Goal: Check status: Check status

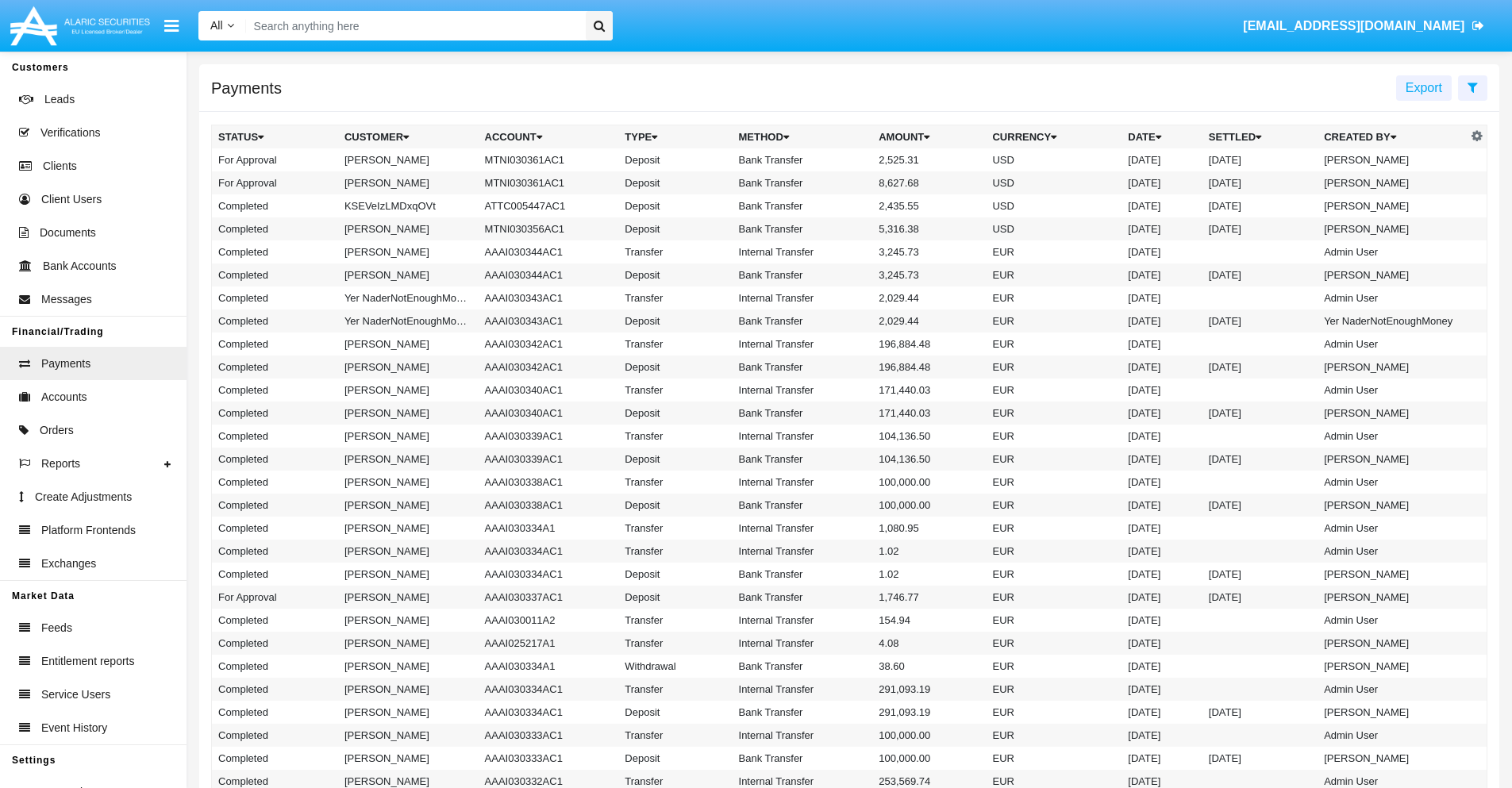
click at [1472, 86] on icon at bounding box center [1472, 87] width 10 height 13
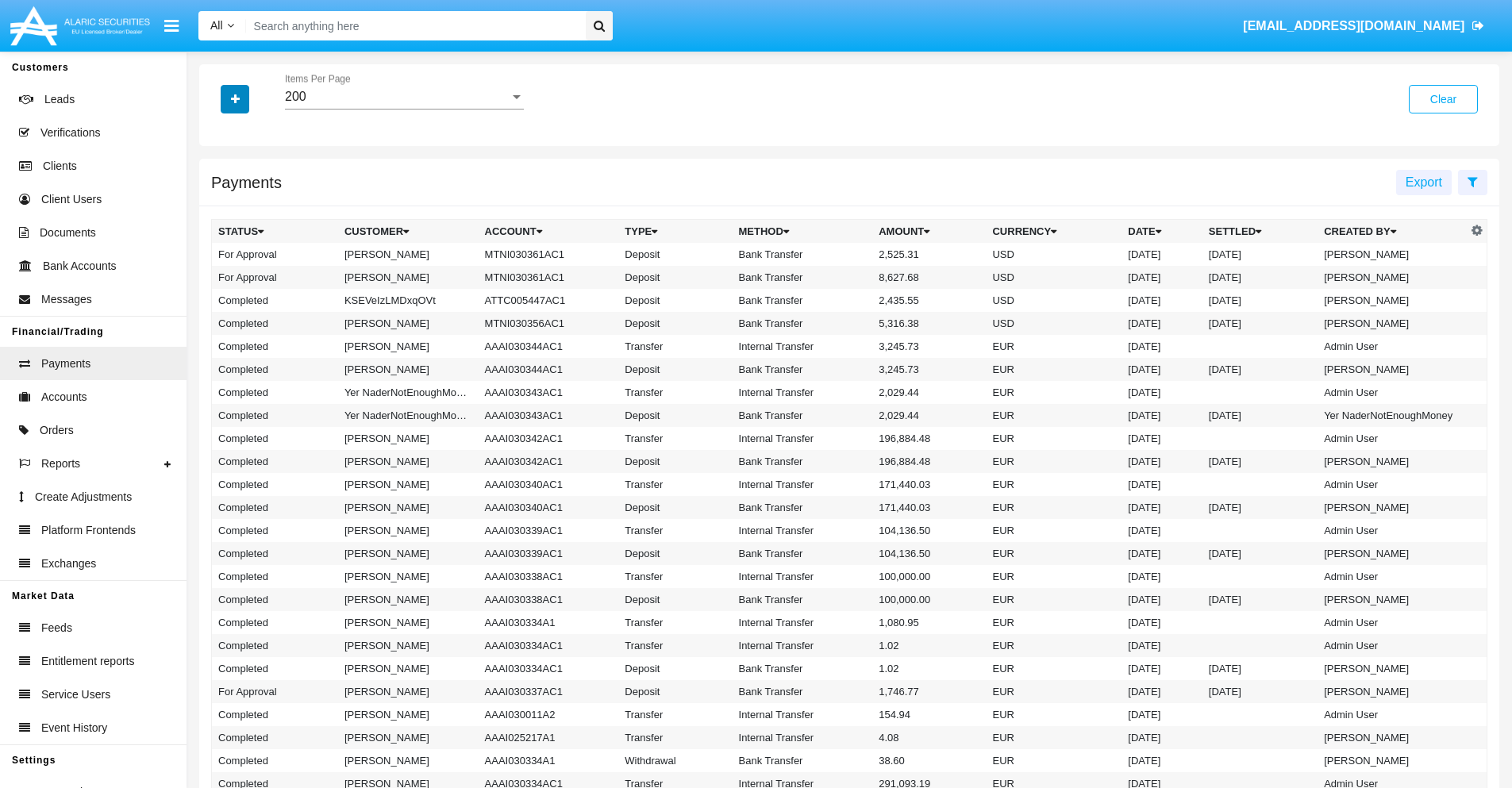
click at [235, 98] on icon "button" at bounding box center [235, 99] width 9 height 11
click at [244, 270] on span "Date" at bounding box center [245, 269] width 27 height 19
click at [218, 276] on input "Date" at bounding box center [217, 276] width 1 height 1
checkbox input "true"
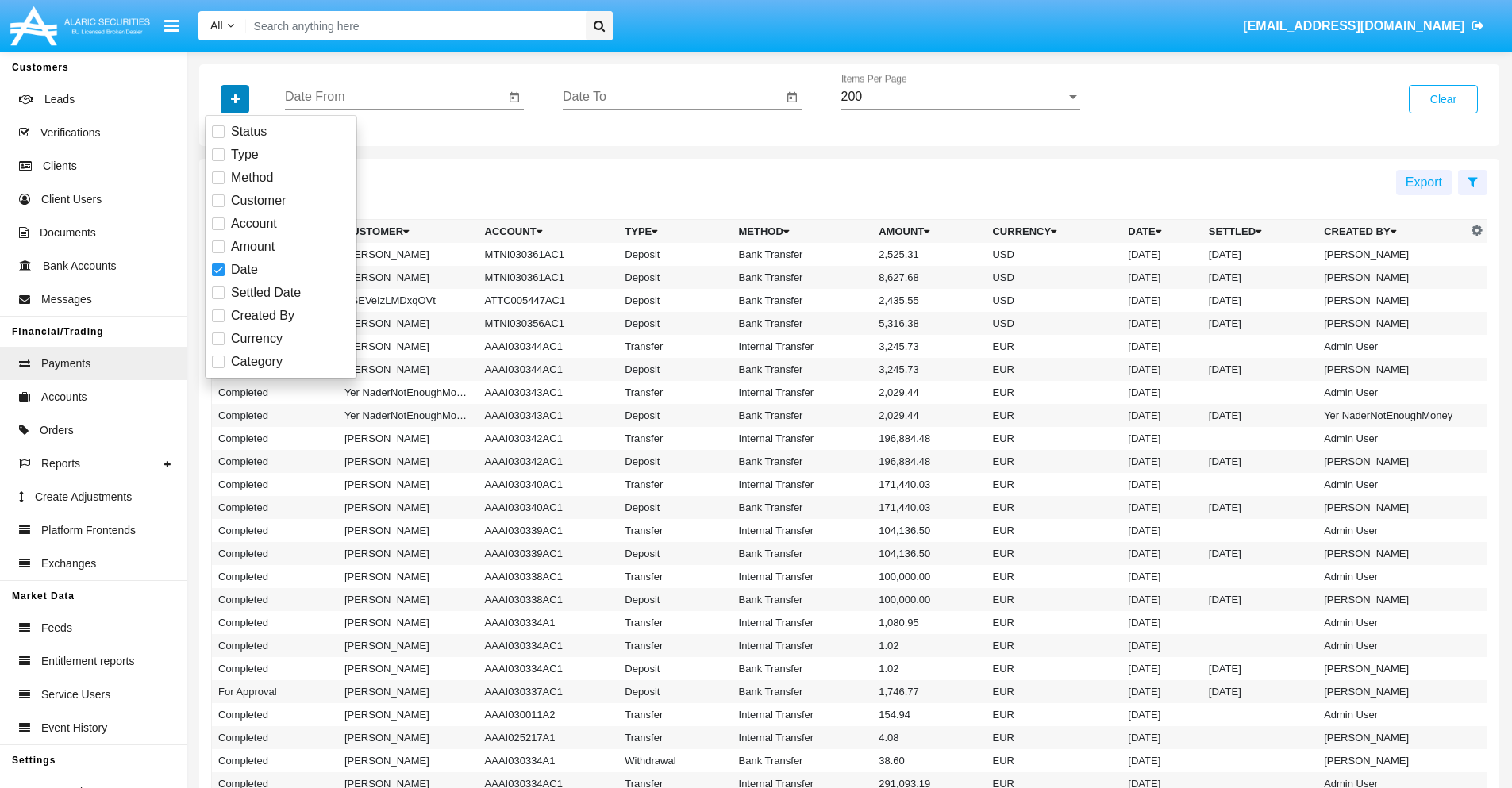
click at [235, 98] on icon "button" at bounding box center [235, 99] width 9 height 11
click at [395, 96] on input "Date From" at bounding box center [395, 97] width 220 height 15
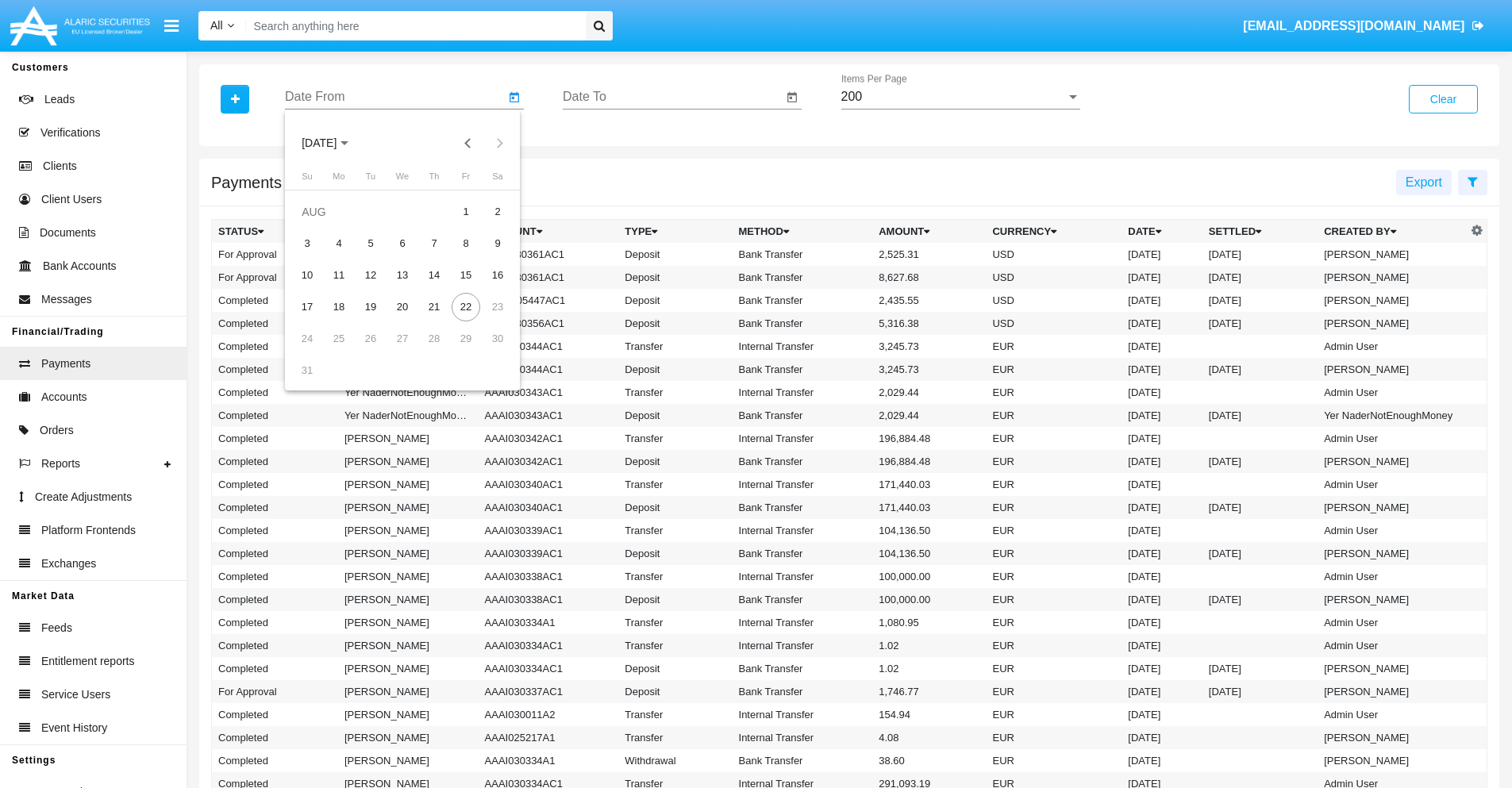
click at [334, 143] on span "[DATE]" at bounding box center [319, 144] width 35 height 13
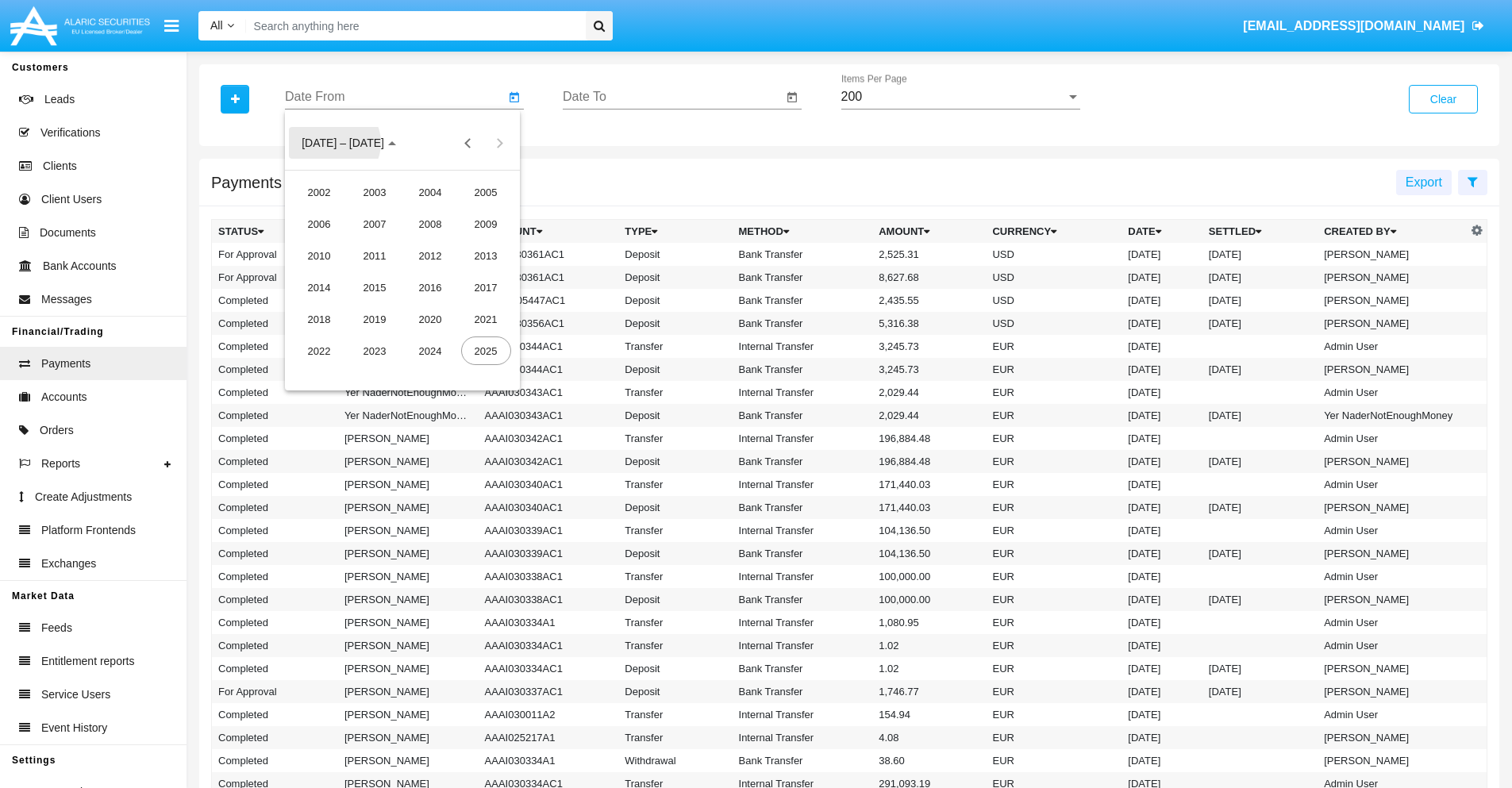
click at [486, 351] on div "2025" at bounding box center [486, 350] width 50 height 28
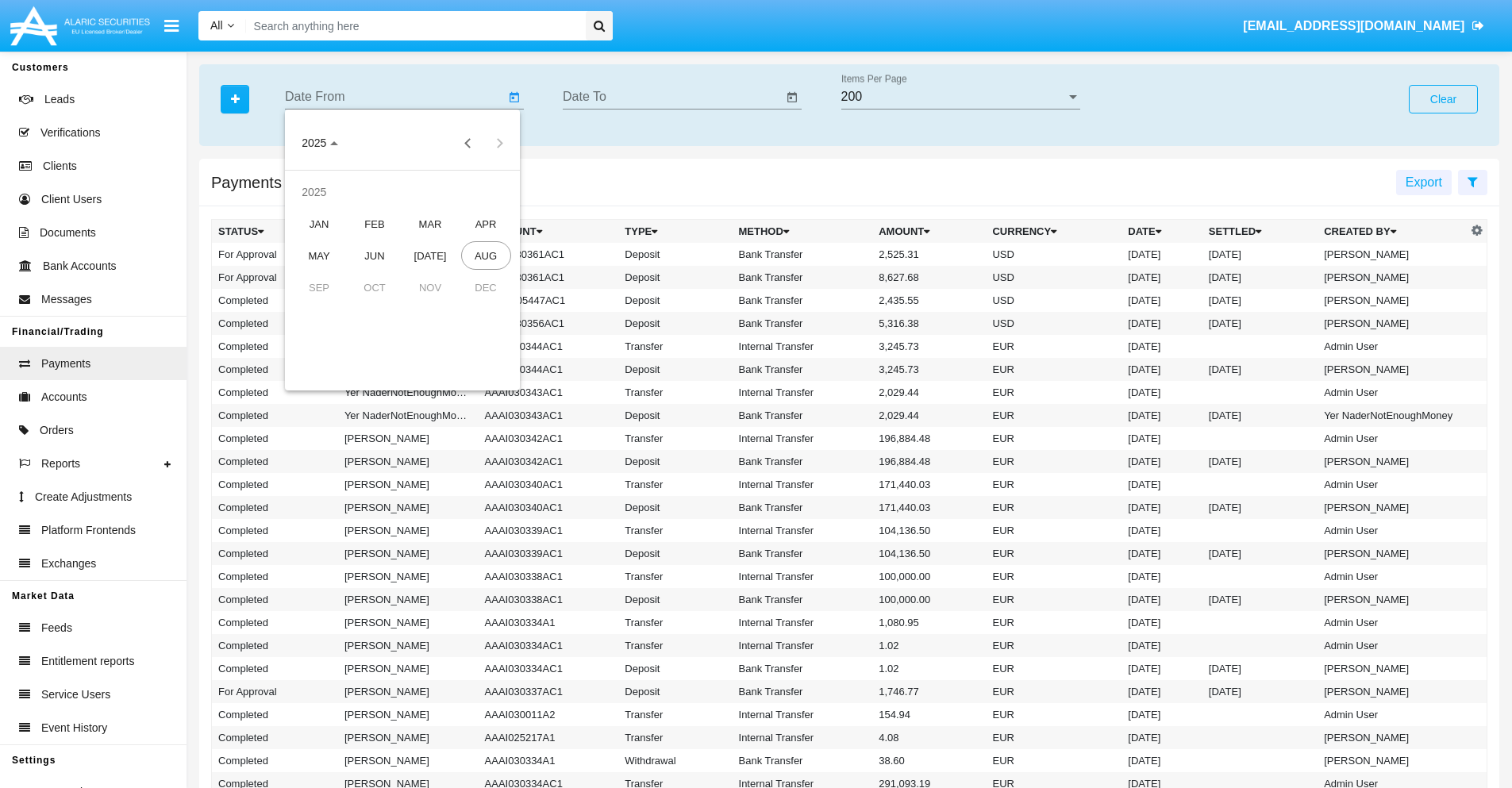
click at [319, 224] on div "JAN" at bounding box center [319, 223] width 50 height 28
click at [371, 243] on div "7" at bounding box center [370, 243] width 28 height 28
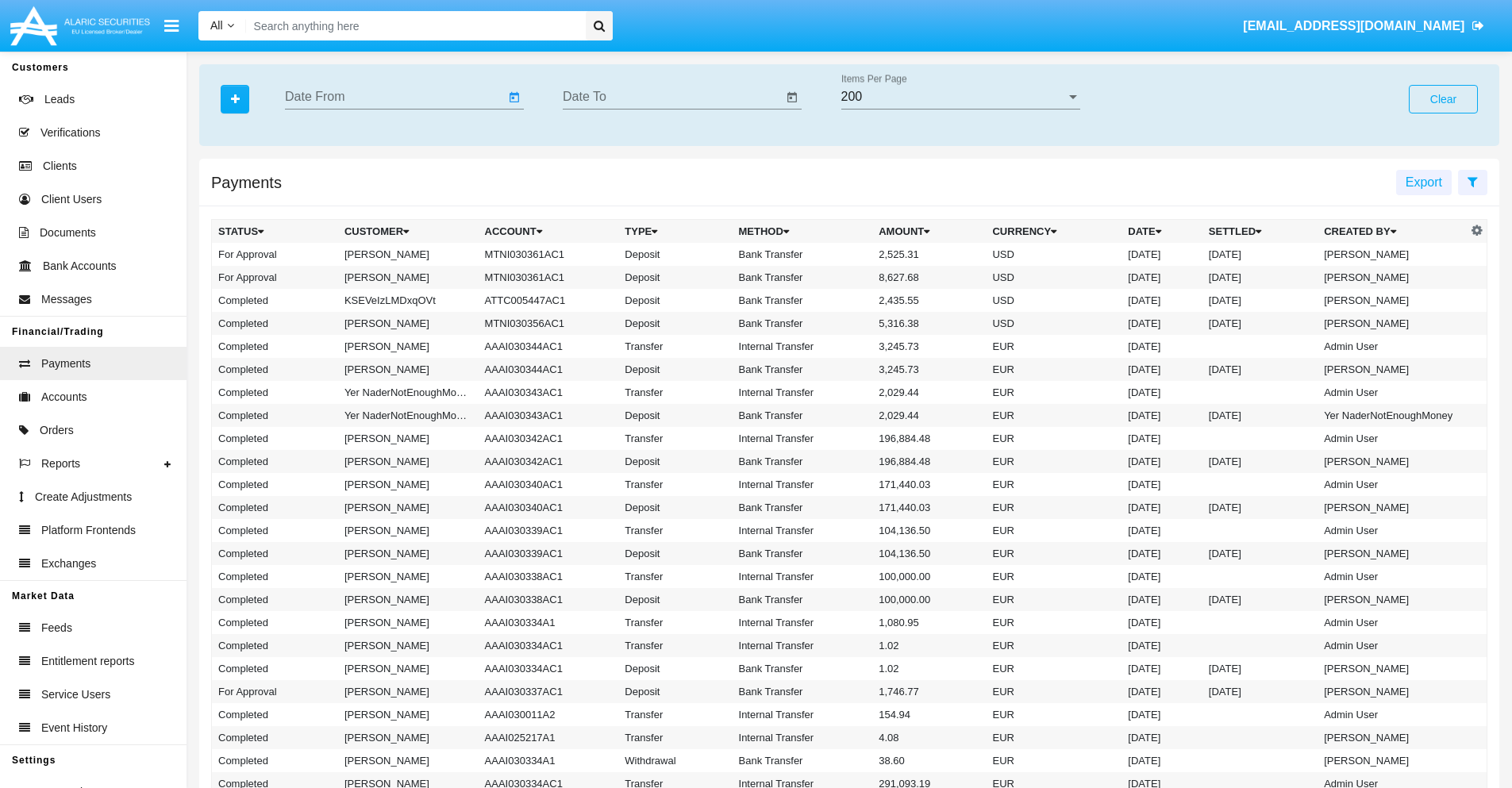
type input "[DATE]"
click at [672, 96] on input "Date To" at bounding box center [673, 97] width 220 height 15
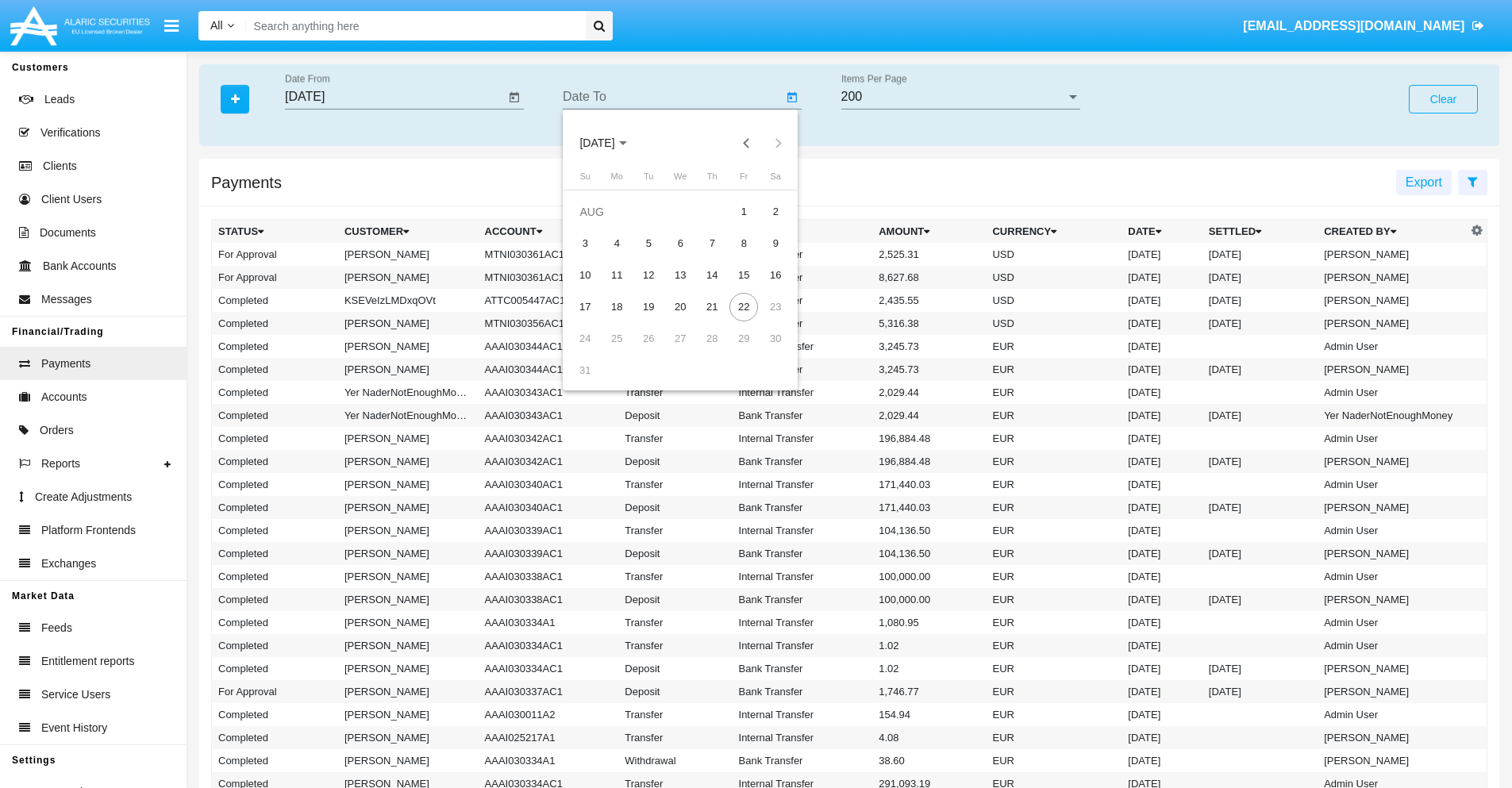
click at [611, 143] on span "[DATE]" at bounding box center [596, 144] width 35 height 13
click at [764, 351] on div "2025" at bounding box center [764, 350] width 50 height 28
click at [596, 224] on div "JAN" at bounding box center [596, 223] width 50 height 28
click at [648, 243] on div "7" at bounding box center [647, 243] width 28 height 28
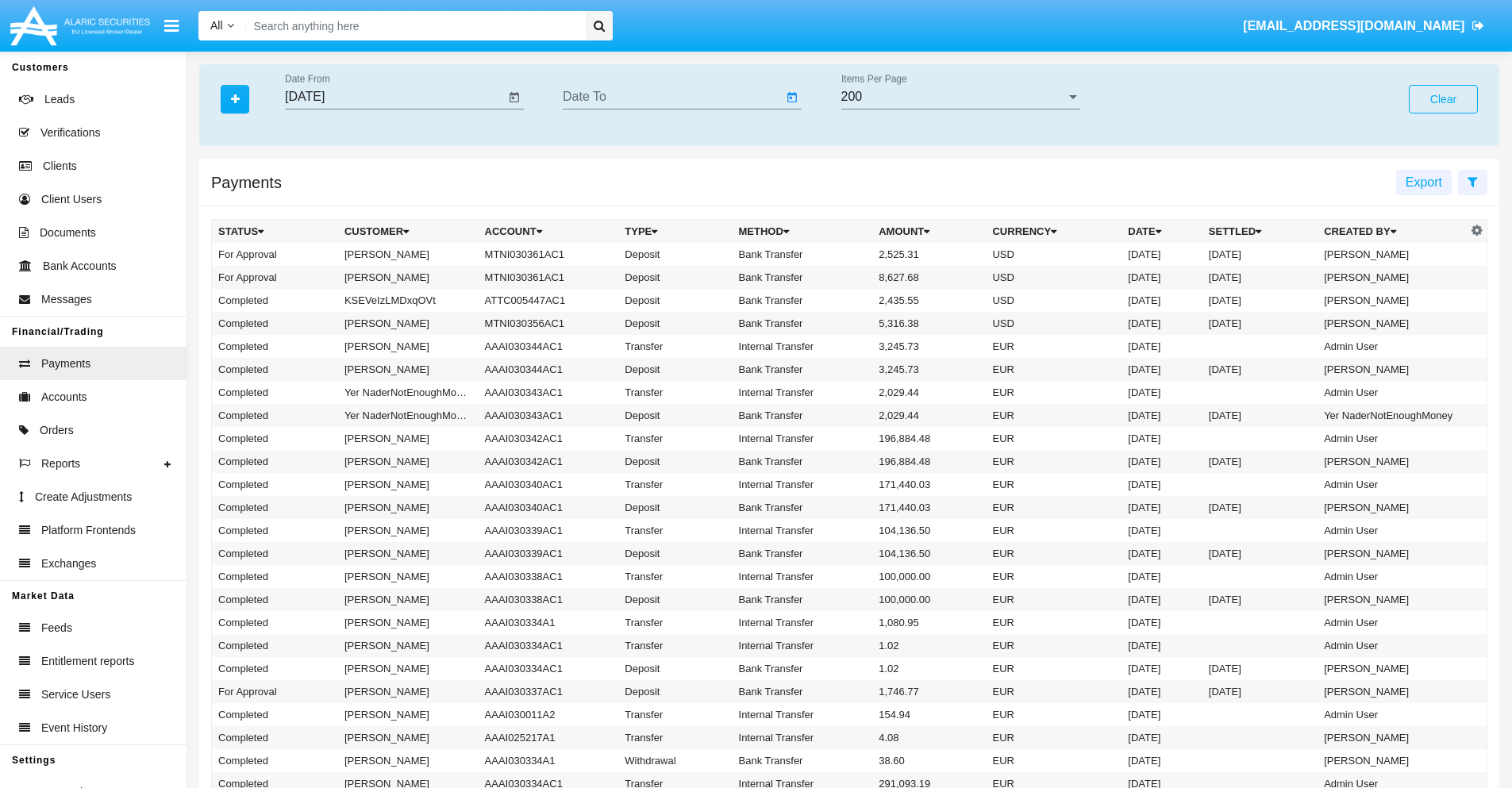
type input "[DATE]"
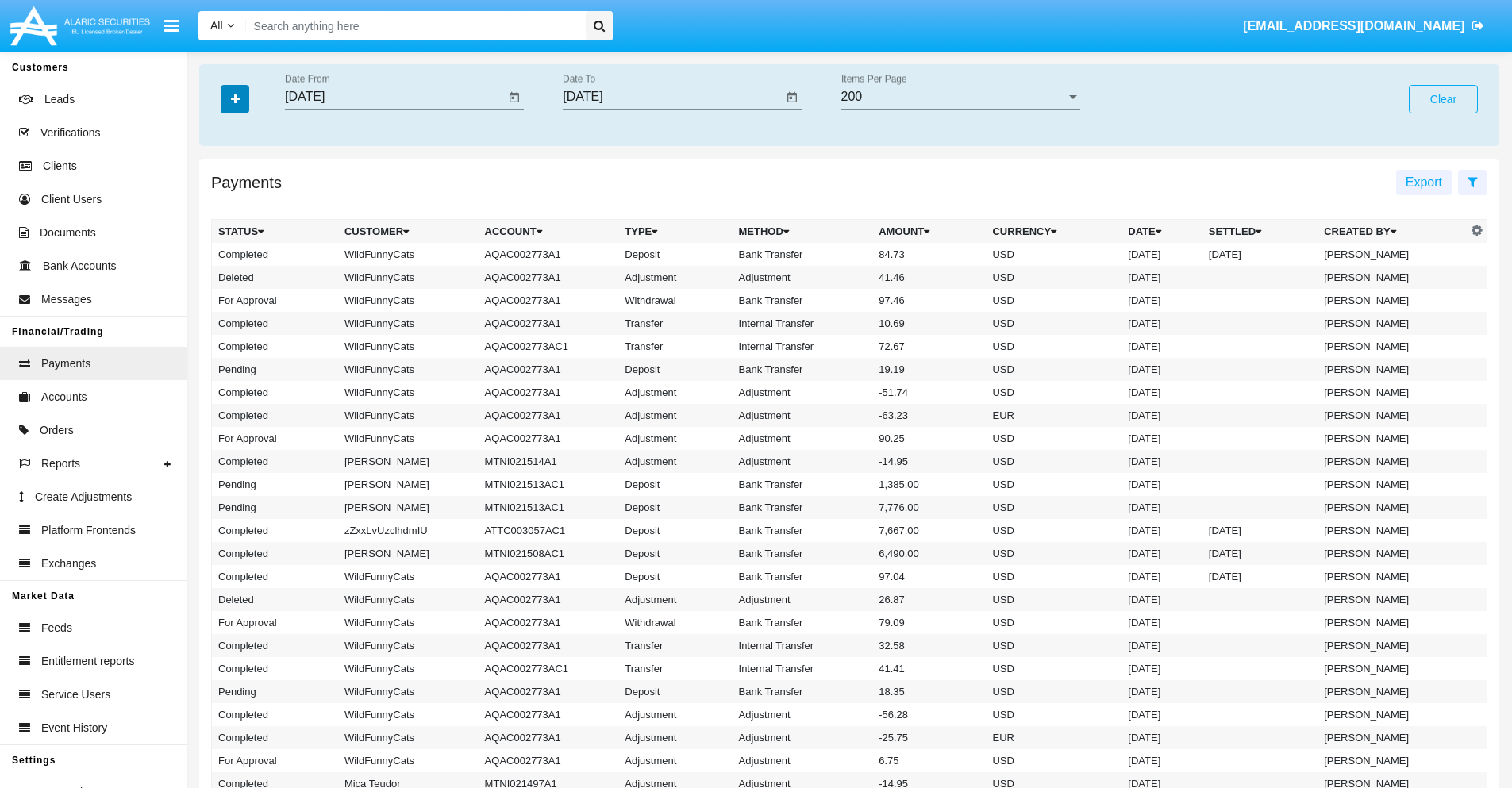
click at [235, 98] on icon "button" at bounding box center [235, 99] width 9 height 11
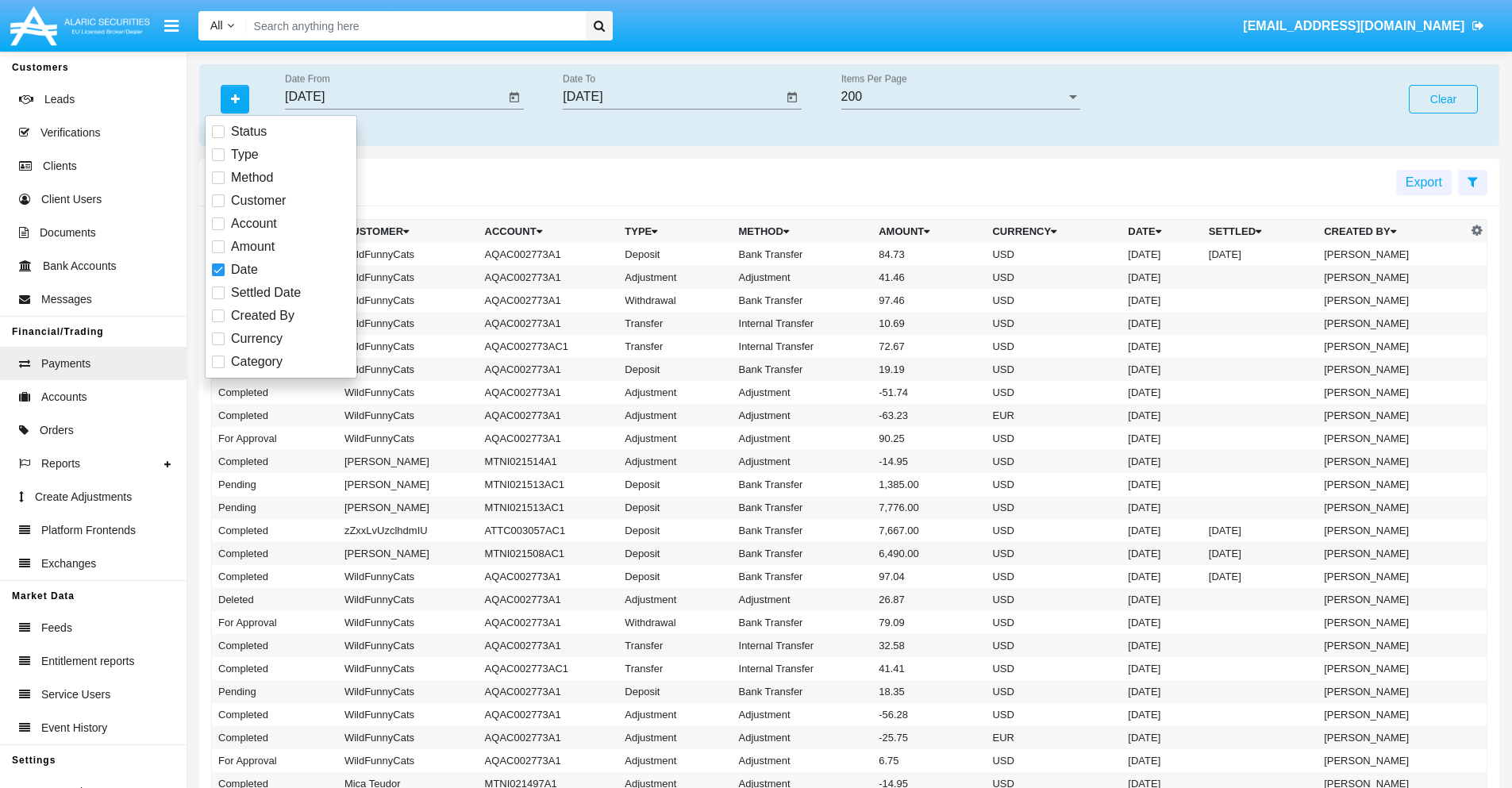
click at [256, 362] on span "Category" at bounding box center [256, 362] width 52 height 19
click at [218, 368] on input "Category" at bounding box center [217, 368] width 1 height 1
checkbox input "true"
click at [235, 98] on icon "button" at bounding box center [235, 99] width 9 height 11
